Goal: Find specific page/section: Find specific page/section

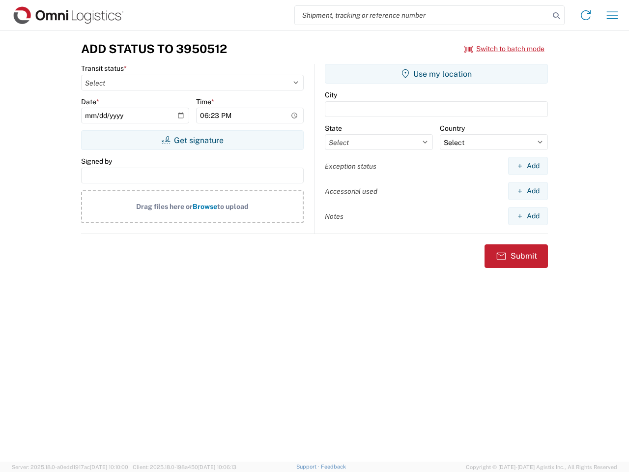
click at [422, 15] on input "search" at bounding box center [422, 15] width 255 height 19
click at [556, 16] on icon at bounding box center [557, 16] width 14 height 14
click at [586, 15] on icon at bounding box center [586, 15] width 16 height 16
click at [612, 15] on icon "button" at bounding box center [612, 14] width 11 height 7
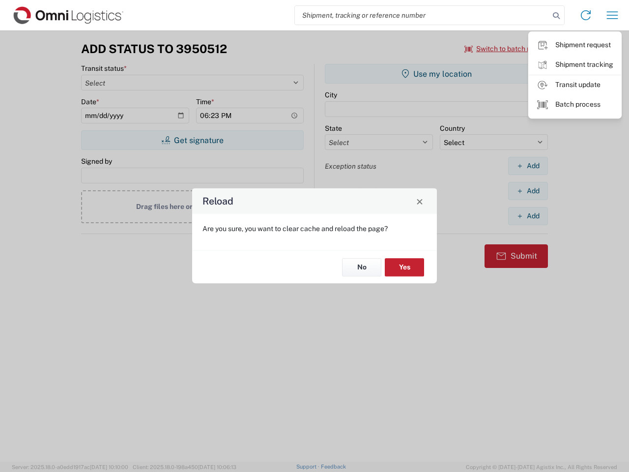
click at [192, 140] on div "Reload Are you sure, you want to clear cache and reload the page? No Yes" at bounding box center [314, 236] width 629 height 472
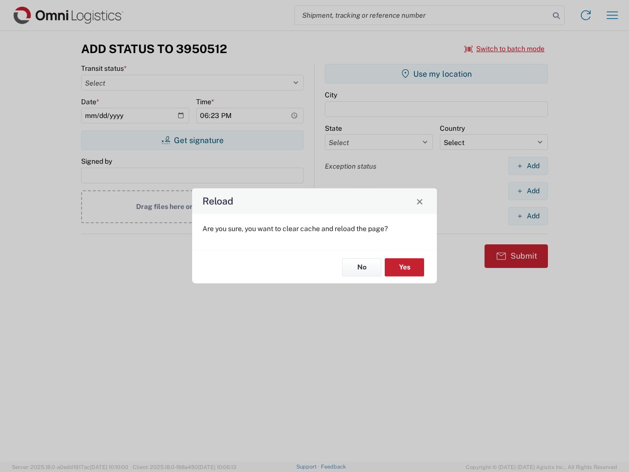
click at [436, 74] on div "Reload Are you sure, you want to clear cache and reload the page? No Yes" at bounding box center [314, 236] width 629 height 472
click at [528, 166] on div "Reload Are you sure, you want to clear cache and reload the page? No Yes" at bounding box center [314, 236] width 629 height 472
click at [528, 191] on div "Reload Are you sure, you want to clear cache and reload the page? No Yes" at bounding box center [314, 236] width 629 height 472
click at [528, 216] on div "Reload Are you sure, you want to clear cache and reload the page? No Yes" at bounding box center [314, 236] width 629 height 472
